Goal: Navigation & Orientation: Go to known website

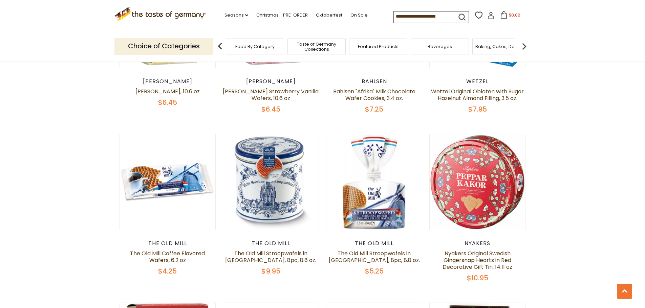
scroll to position [534, 0]
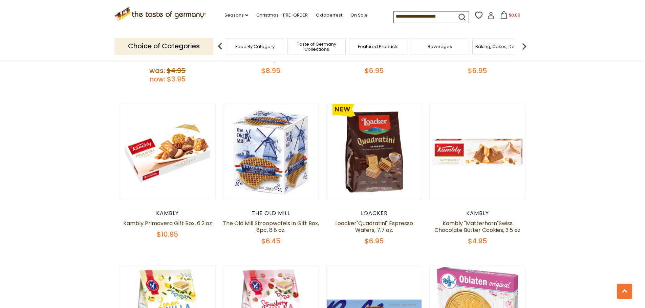
click at [319, 45] on span "Taste of Germany Collections" at bounding box center [317, 47] width 54 height 10
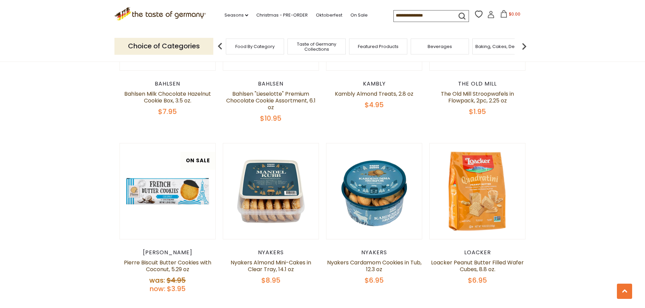
scroll to position [534, 0]
